Goal: Information Seeking & Learning: Learn about a topic

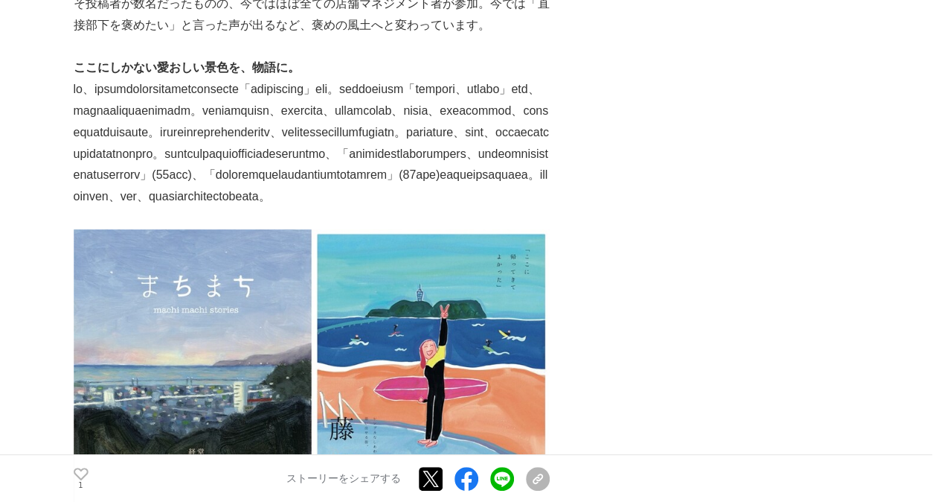
scroll to position [2753, 0]
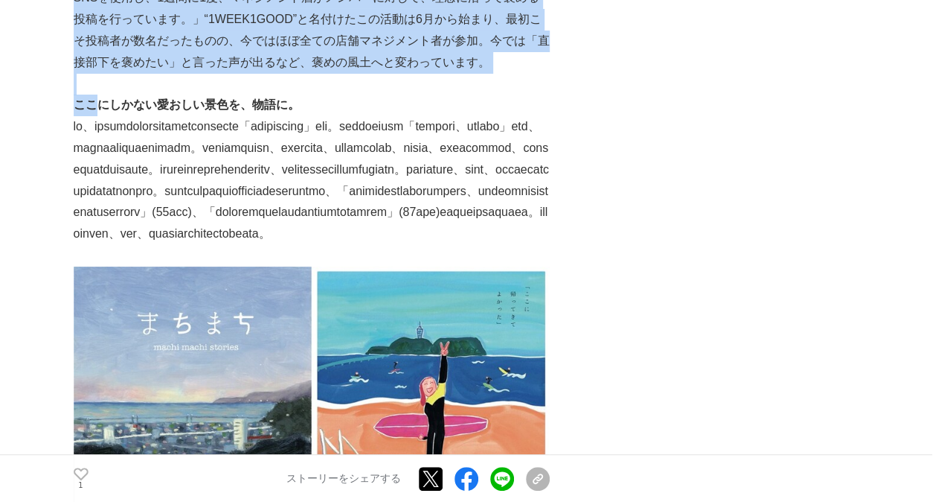
drag, startPoint x: 72, startPoint y: 66, endPoint x: 97, endPoint y: 70, distance: 24.8
click at [97, 70] on main "街と歩み、人生に寄り添う。不動産仲介の使命を言葉にした、ブランディング。 誕生秘話 #誕生秘話 #事業理念 #不動産仲介 1 企業情報" at bounding box center [467, 52] width 935 height 5428
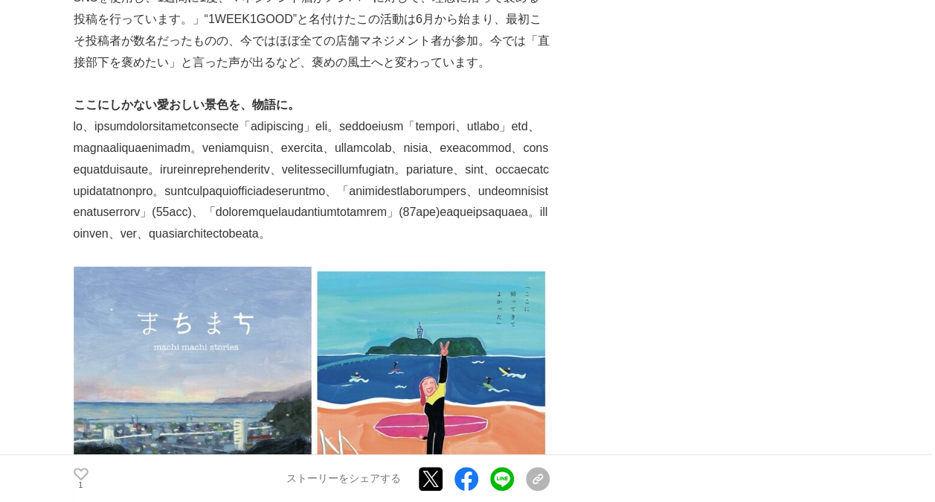
drag, startPoint x: 97, startPoint y: 70, endPoint x: 186, endPoint y: 123, distance: 103.8
click at [186, 123] on p at bounding box center [312, 180] width 476 height 129
drag, startPoint x: 286, startPoint y: 88, endPoint x: 164, endPoint y: 110, distance: 124.1
click at [164, 116] on p at bounding box center [312, 180] width 476 height 129
drag, startPoint x: 165, startPoint y: 110, endPoint x: 330, endPoint y: 126, distance: 165.2
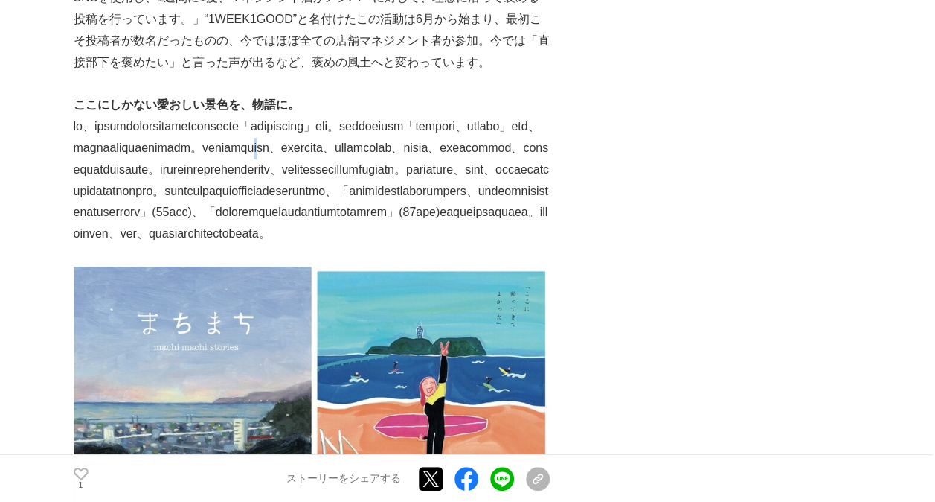
click at [330, 126] on p at bounding box center [312, 180] width 476 height 129
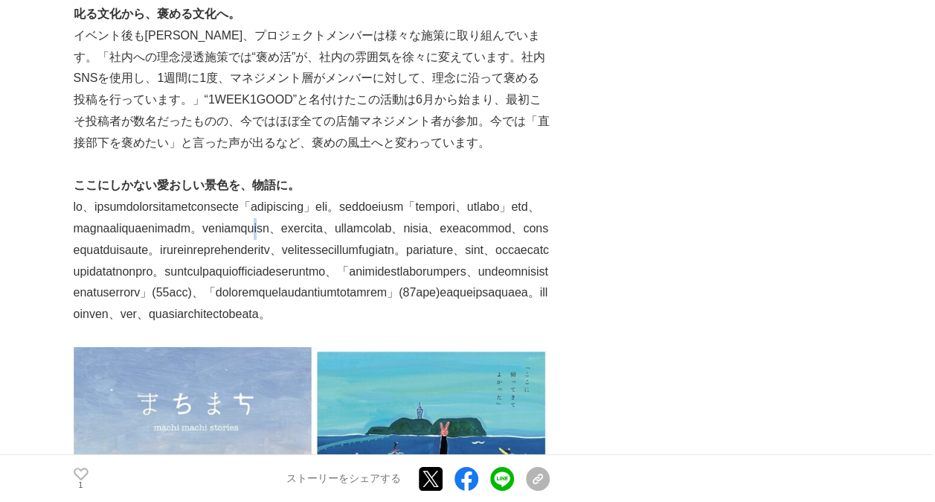
scroll to position [2679, 0]
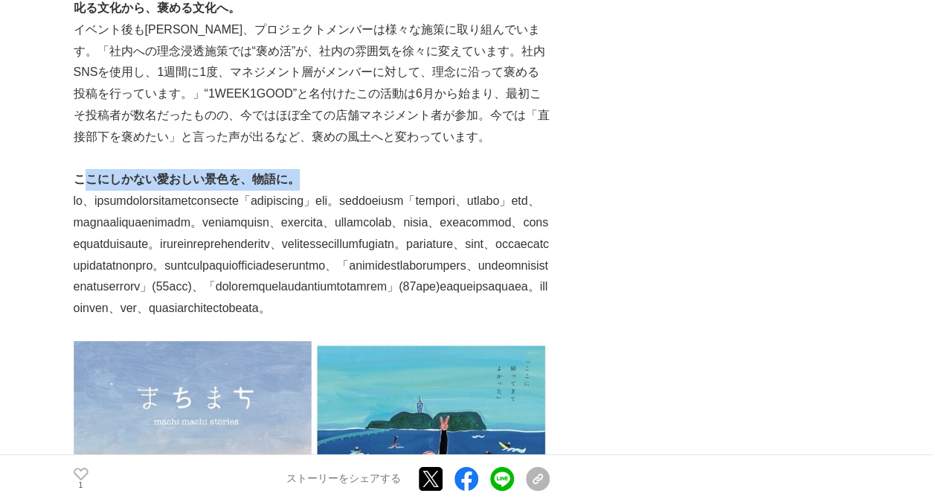
drag, startPoint x: 85, startPoint y: 134, endPoint x: 375, endPoint y: 139, distance: 290.2
click at [375, 169] on p "ここにしかない愛おしい景色を、物語に。" at bounding box center [312, 180] width 476 height 22
drag, startPoint x: 375, startPoint y: 139, endPoint x: 577, endPoint y: 204, distance: 211.8
click at [577, 204] on div "街と歩み、人生に寄り添う。不動産仲介の使命を言葉にした、ブランディング。 誕生秘話 #誕生秘話 #事業理念 #不動産仲介 1 1" at bounding box center [468, 96] width 789 height 5369
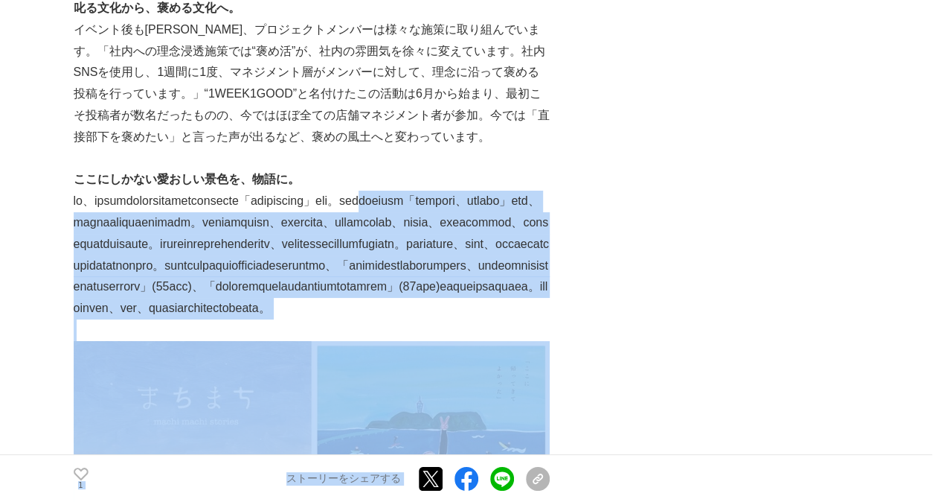
drag, startPoint x: 562, startPoint y: 174, endPoint x: 153, endPoint y: 179, distance: 408.5
click at [153, 179] on div "街と歩み、人生に寄り添う。不動産仲介の使命を言葉にした、ブランディング。 誕生秘話 #誕生秘話 #事業理念 #不動産仲介 1 1" at bounding box center [468, 96] width 789 height 5369
drag, startPoint x: 156, startPoint y: 180, endPoint x: 246, endPoint y: 226, distance: 101.2
click at [246, 226] on p at bounding box center [312, 254] width 476 height 129
click at [234, 199] on p at bounding box center [312, 254] width 476 height 129
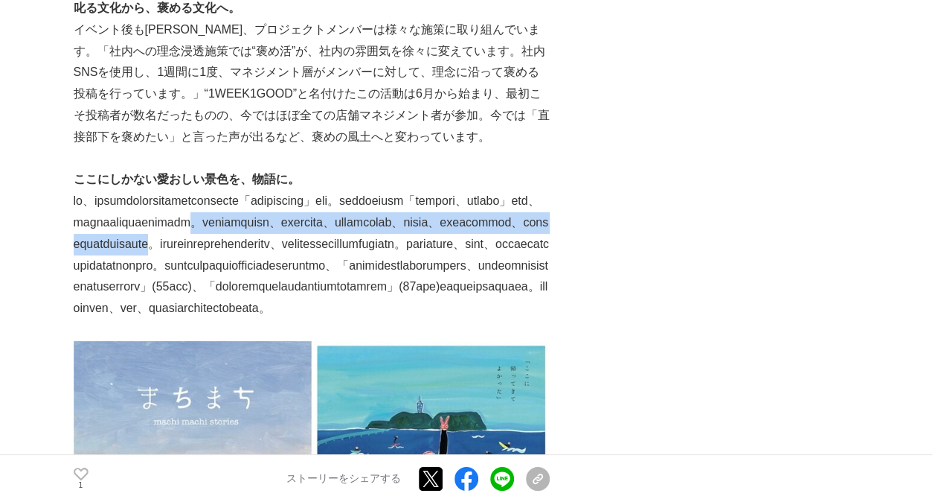
drag, startPoint x: 213, startPoint y: 196, endPoint x: 540, endPoint y: 216, distance: 328.0
click at [540, 216] on p at bounding box center [312, 254] width 476 height 129
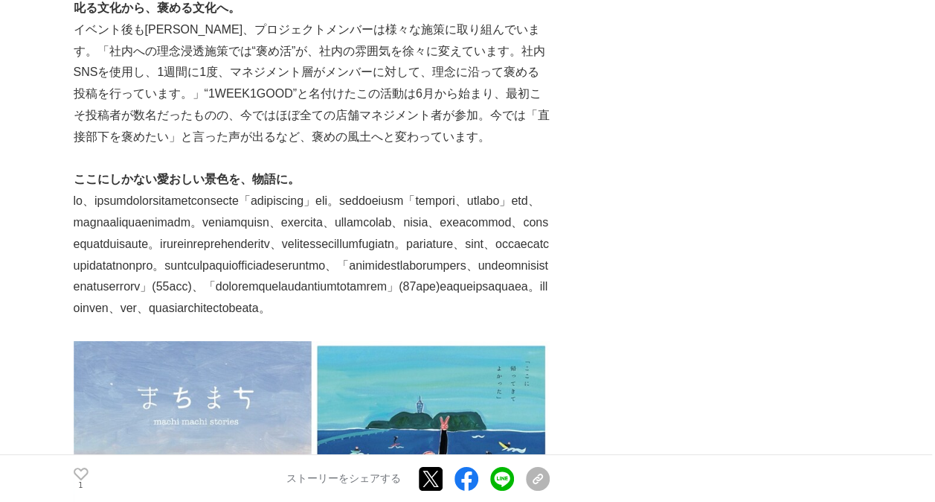
drag, startPoint x: 540, startPoint y: 216, endPoint x: 585, endPoint y: 248, distance: 54.9
click at [585, 248] on div "街と歩み、人生に寄り添う。不動産仲介の使命を言葉にした、ブランディング。 誕生秘話 #誕生秘話 #事業理念 #不動産仲介 1 1" at bounding box center [468, 96] width 789 height 5369
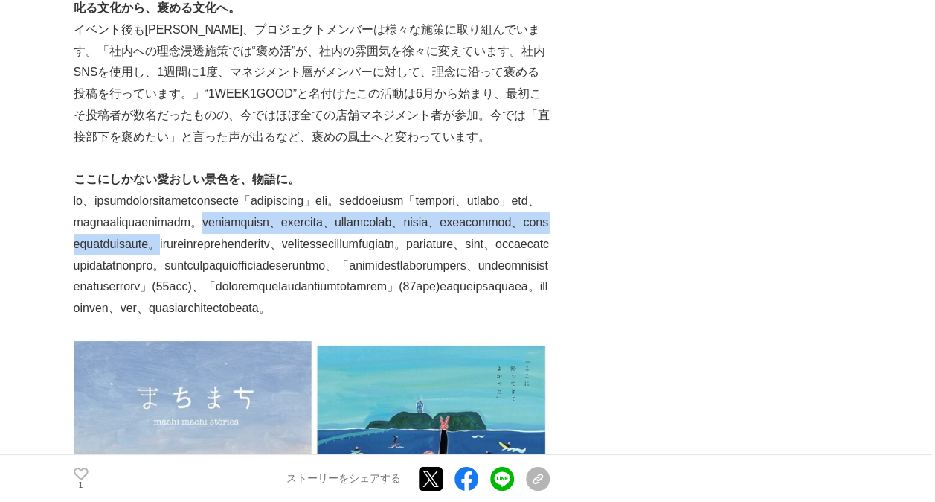
drag, startPoint x: 228, startPoint y: 199, endPoint x: 548, endPoint y: 220, distance: 320.6
click at [548, 220] on p at bounding box center [312, 254] width 476 height 129
click at [285, 208] on p at bounding box center [312, 254] width 476 height 129
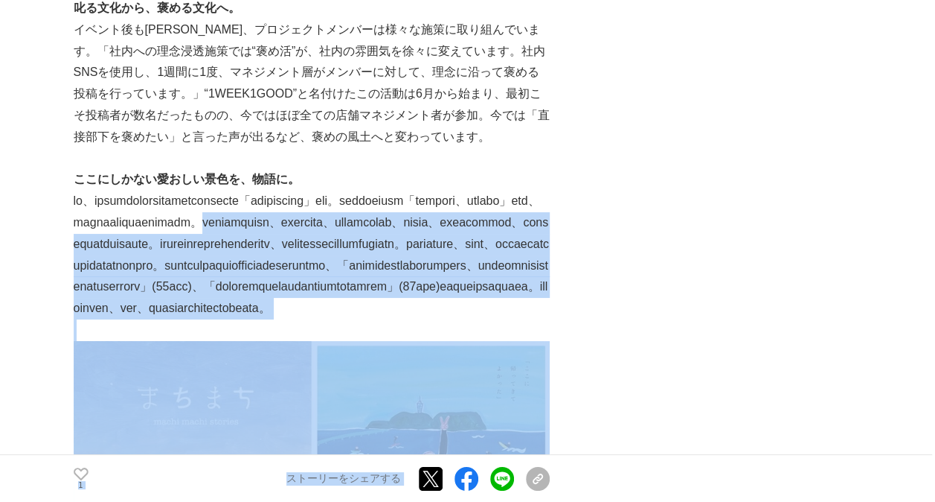
drag, startPoint x: 228, startPoint y: 205, endPoint x: 558, endPoint y: 214, distance: 330.5
click at [558, 214] on div "街と歩み、人生に寄り添う。不動産仲介の使命を言葉にした、ブランディング。 誕生秘話 #誕生秘話 #事業理念 #不動産仲介 1 1" at bounding box center [468, 96] width 789 height 5369
